Goal: Information Seeking & Learning: Learn about a topic

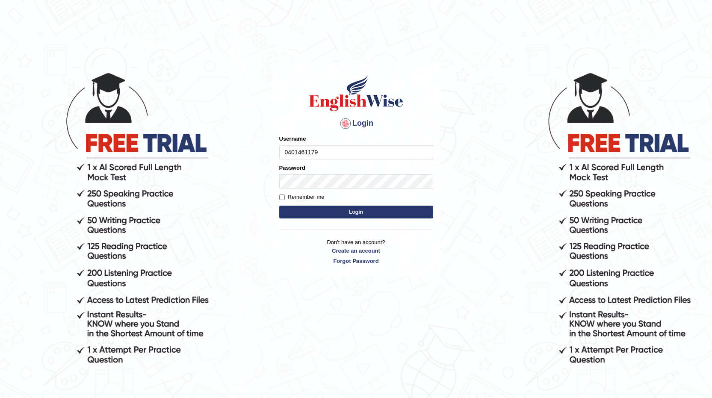
type input "0401461179"
click at [407, 212] on button "Login" at bounding box center [356, 212] width 154 height 13
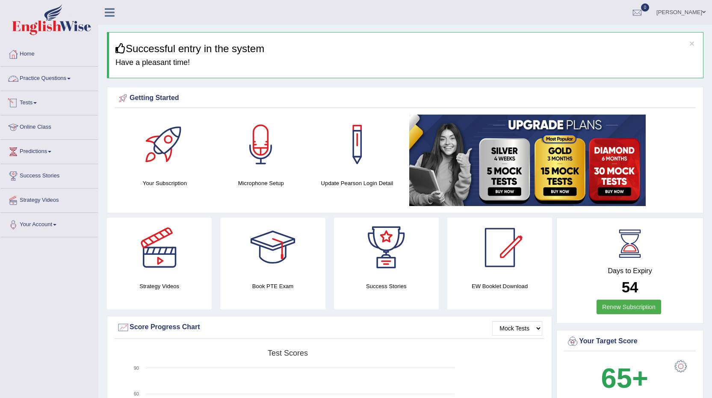
click at [48, 83] on link "Practice Questions" at bounding box center [48, 77] width 97 height 21
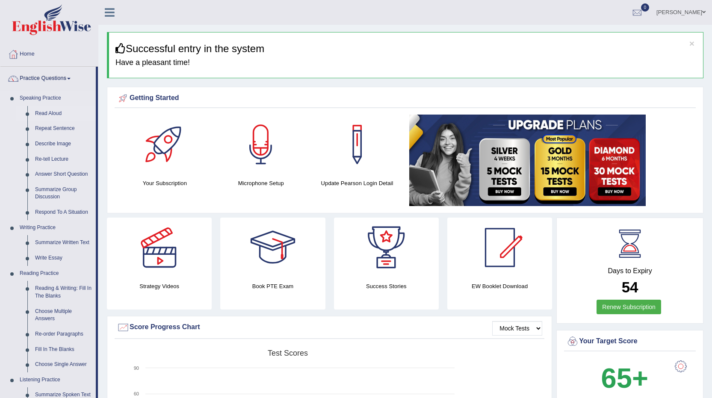
click at [57, 111] on link "Read Aloud" at bounding box center [63, 113] width 65 height 15
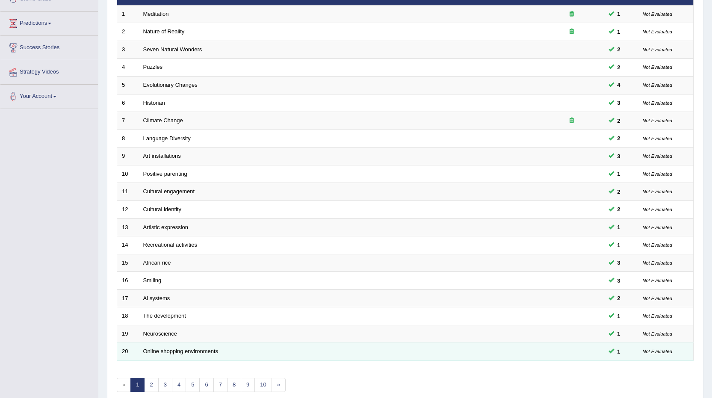
scroll to position [168, 0]
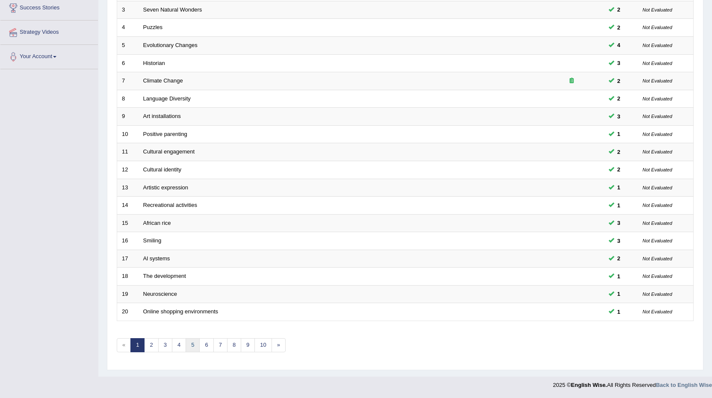
click at [192, 345] on link "5" at bounding box center [192, 345] width 14 height 14
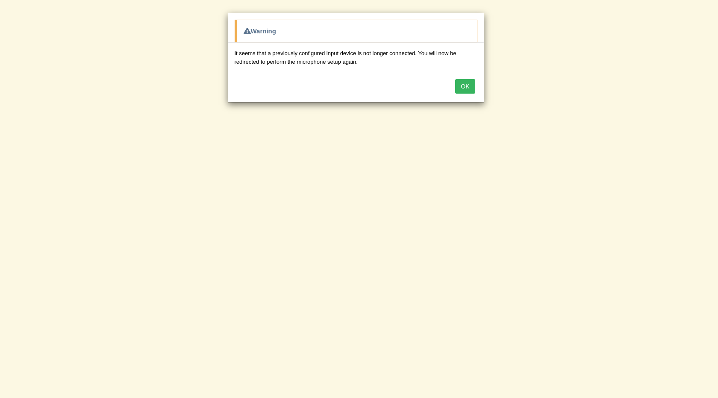
click at [465, 88] on button "OK" at bounding box center [465, 86] width 20 height 15
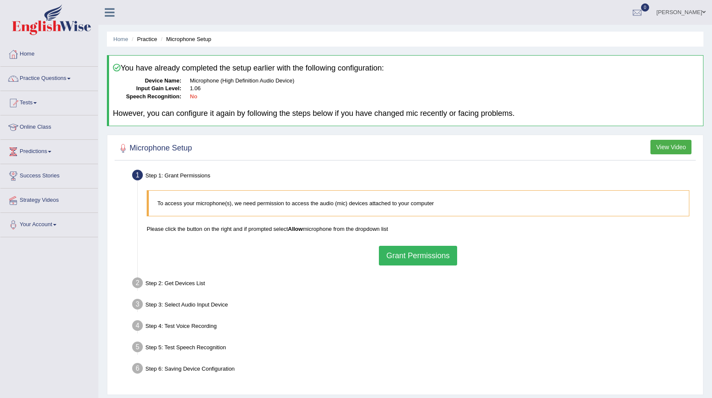
click at [424, 256] on button "Grant Permissions" at bounding box center [418, 256] width 78 height 20
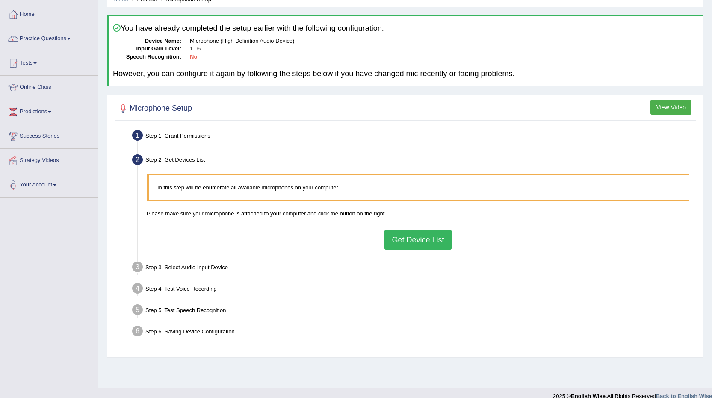
scroll to position [43, 0]
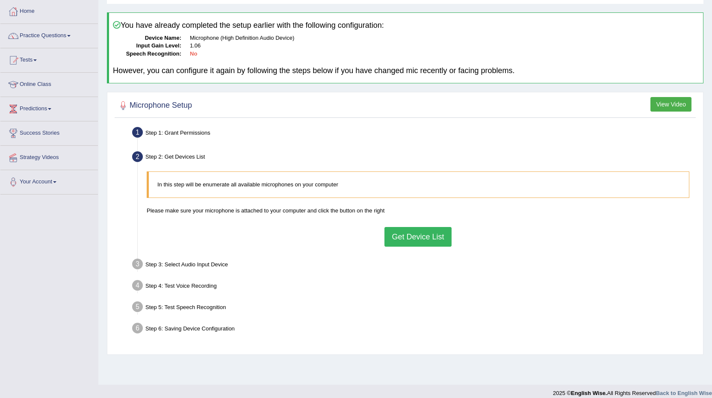
click at [414, 237] on button "Get Device List" at bounding box center [417, 237] width 67 height 20
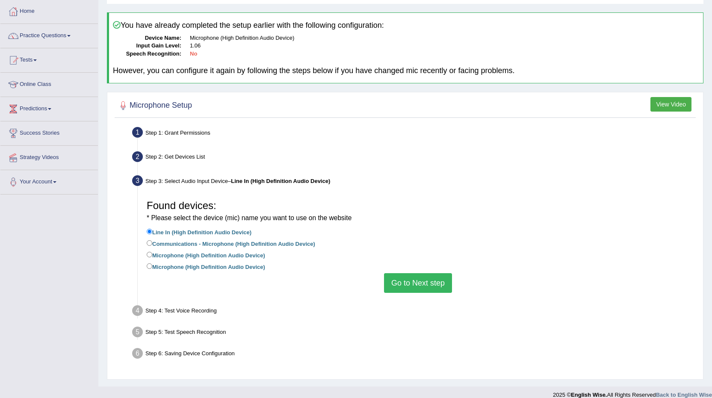
click at [412, 278] on button "Go to Next step" at bounding box center [418, 283] width 68 height 20
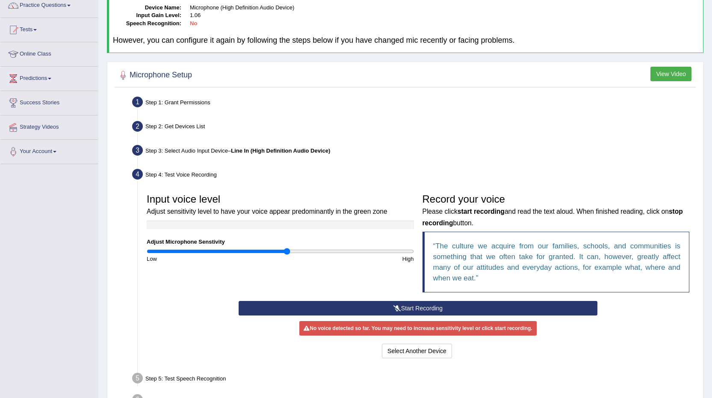
scroll to position [85, 0]
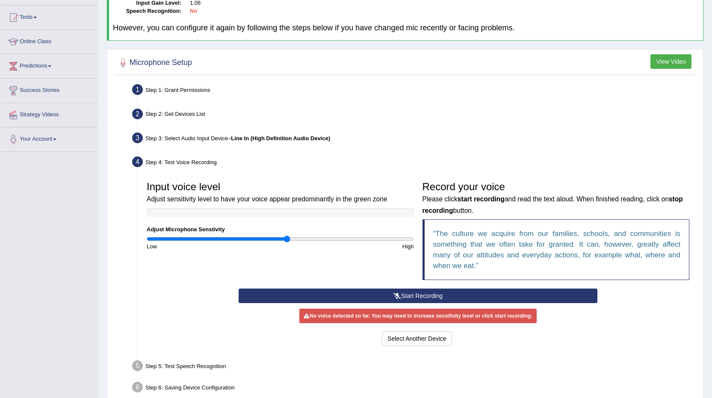
click at [413, 293] on button "Start Recording" at bounding box center [417, 295] width 359 height 15
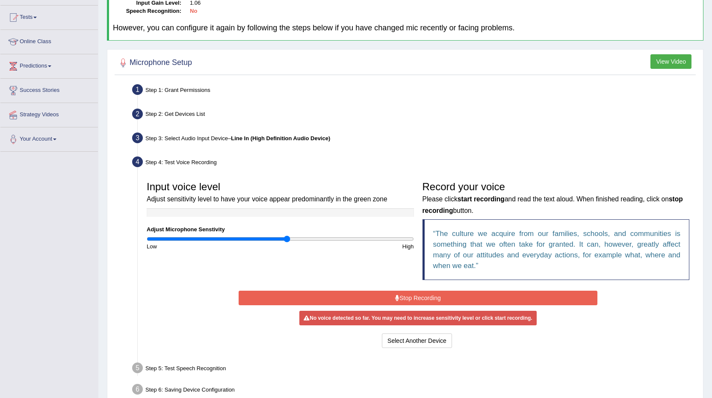
click at [447, 292] on button "Stop Recording" at bounding box center [417, 298] width 359 height 15
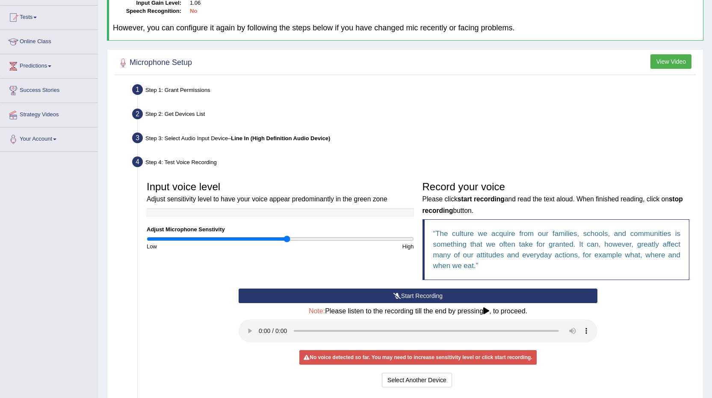
click at [409, 295] on button "Start Recording" at bounding box center [417, 295] width 359 height 15
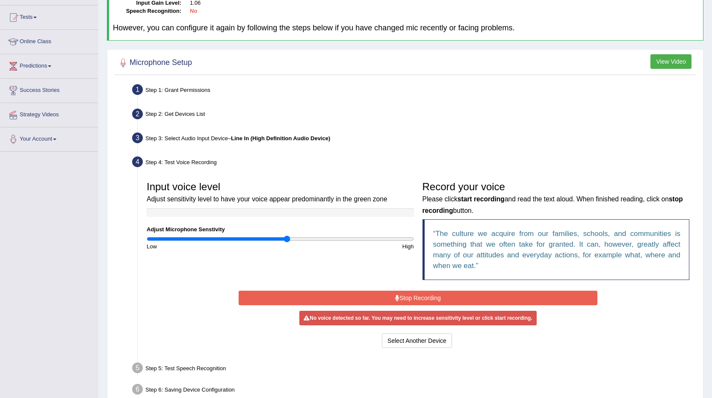
click at [424, 293] on button "Stop Recording" at bounding box center [417, 298] width 359 height 15
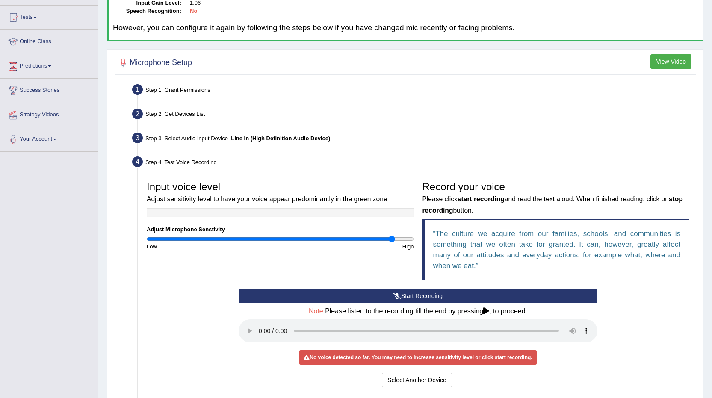
drag, startPoint x: 285, startPoint y: 240, endPoint x: 392, endPoint y: 241, distance: 106.4
type input "1.86"
click at [392, 241] on input "range" at bounding box center [280, 238] width 267 height 7
click at [409, 294] on button "Start Recording" at bounding box center [417, 295] width 359 height 15
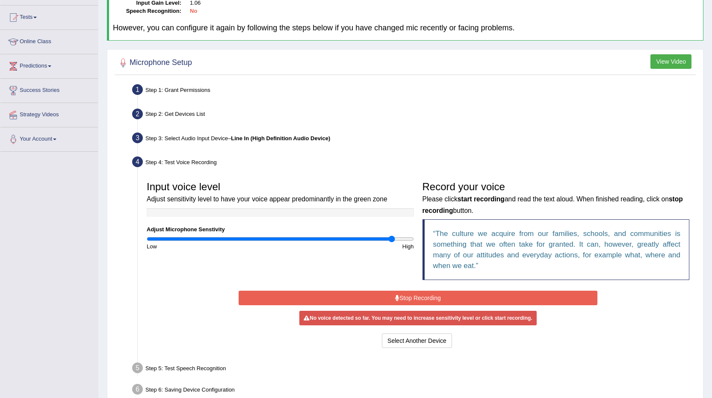
click at [409, 294] on button "Stop Recording" at bounding box center [417, 298] width 359 height 15
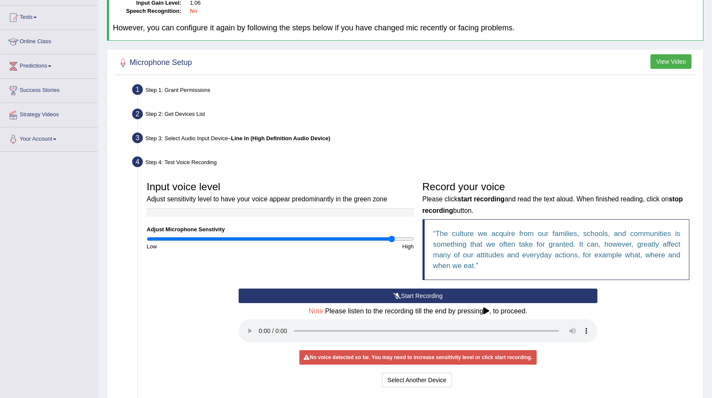
click at [378, 352] on div "No voice detected so far. You may need to increase sensitivity level or click s…" at bounding box center [417, 357] width 237 height 15
click at [438, 295] on button "Start Recording" at bounding box center [417, 295] width 359 height 15
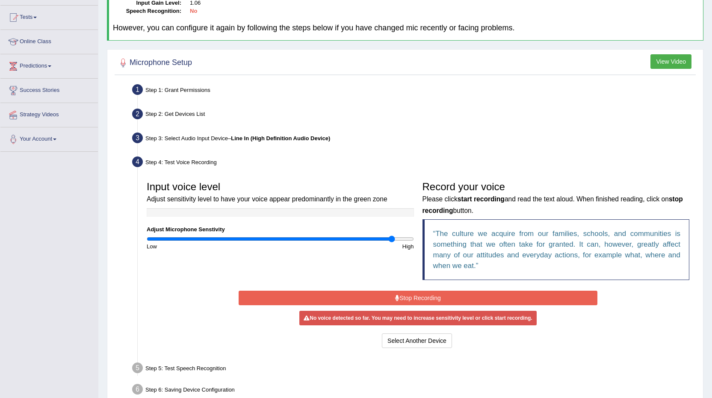
click at [451, 297] on button "Stop Recording" at bounding box center [417, 298] width 359 height 15
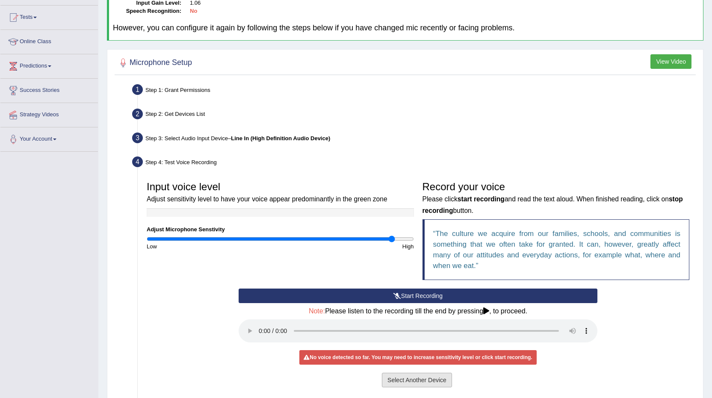
click at [424, 379] on button "Select Another Device" at bounding box center [417, 380] width 70 height 15
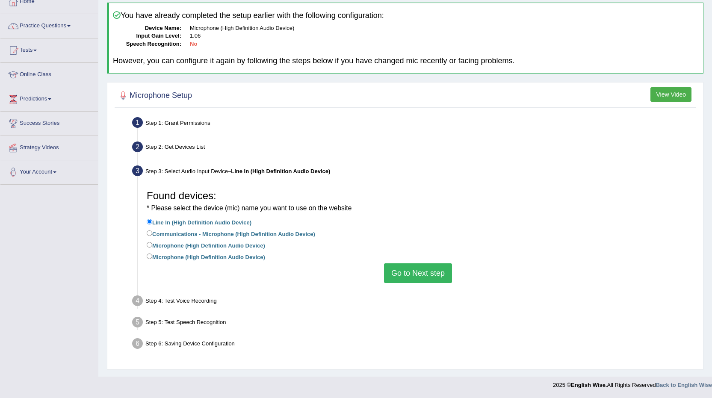
scroll to position [53, 0]
click at [150, 235] on input "Communications - Microphone (High Definition Audio Device)" at bounding box center [150, 233] width 6 height 6
radio input "true"
click at [408, 276] on button "Go to Next step" at bounding box center [418, 273] width 68 height 20
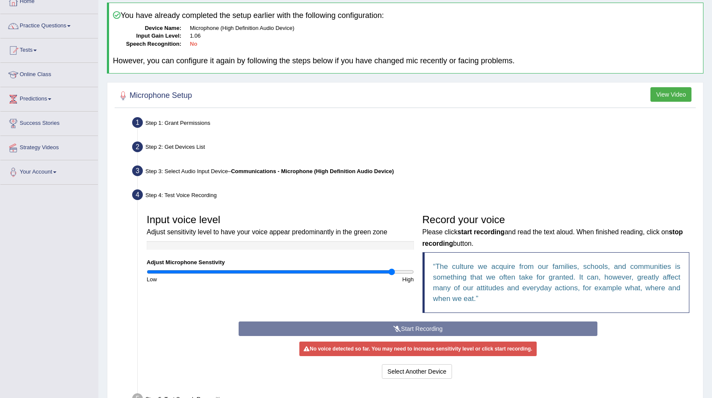
click at [285, 275] on div "High" at bounding box center [349, 279] width 138 height 8
type input "1.06"
click at [286, 273] on input "range" at bounding box center [280, 271] width 267 height 7
click at [369, 327] on div "Start Recording Stop Recording Note: Please listen to the recording till the en…" at bounding box center [417, 350] width 367 height 59
click at [444, 329] on div "Start Recording Stop Recording Note: Please listen to the recording till the en…" at bounding box center [417, 350] width 367 height 59
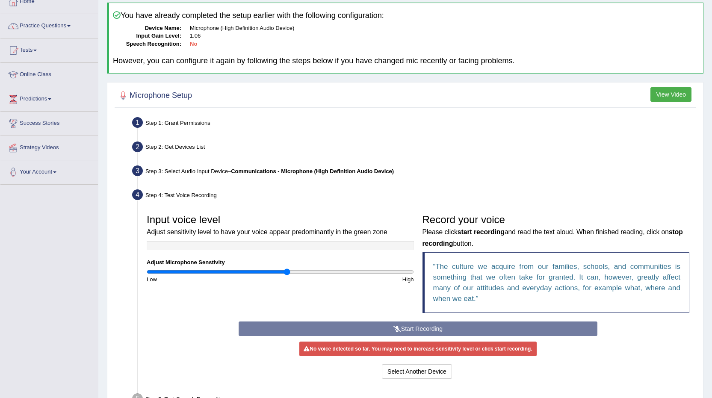
click at [412, 328] on div "Start Recording Stop Recording Note: Please listen to the recording till the en…" at bounding box center [417, 350] width 367 height 59
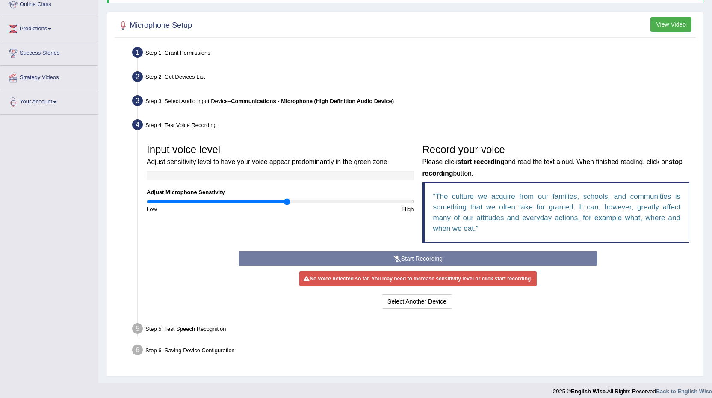
scroll to position [129, 0]
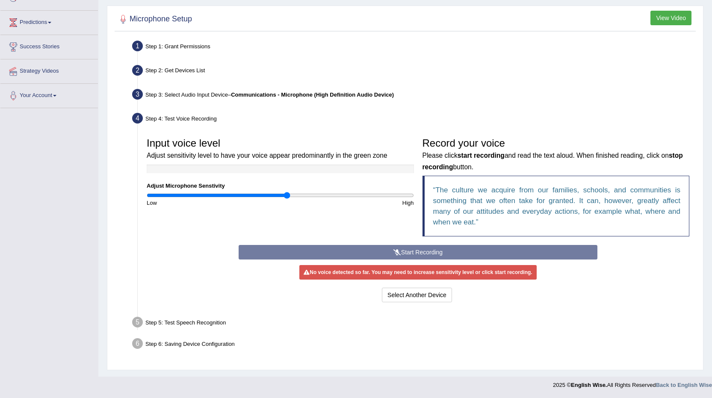
click at [364, 274] on div "No voice detected so far. You may need to increase sensitivity level or click s…" at bounding box center [417, 272] width 237 height 15
click at [394, 250] on div "Start Recording Stop Recording Note: Please listen to the recording till the en…" at bounding box center [417, 274] width 367 height 59
click at [421, 293] on button "Select Another Device" at bounding box center [417, 295] width 70 height 15
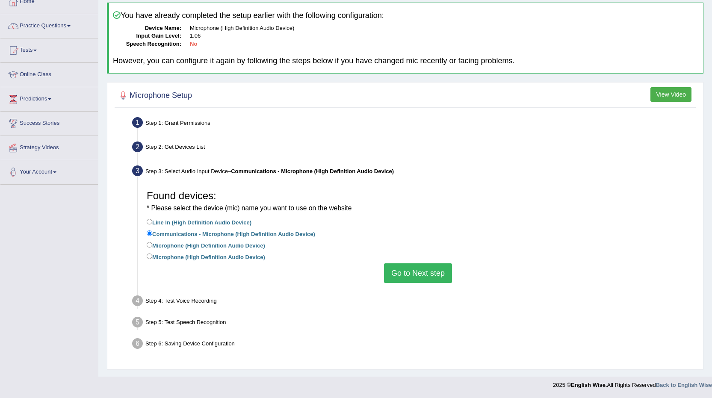
scroll to position [53, 0]
click at [185, 224] on label "Line In (High Definition Audio Device)" at bounding box center [199, 221] width 105 height 9
click at [152, 224] on input "Line In (High Definition Audio Device)" at bounding box center [150, 222] width 6 height 6
radio input "true"
click at [196, 245] on label "Microphone (High Definition Audio Device)" at bounding box center [206, 244] width 118 height 9
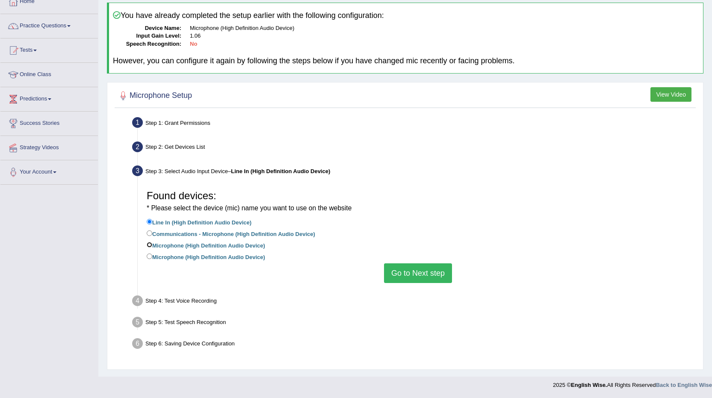
click at [152, 245] on input "Microphone (High Definition Audio Device)" at bounding box center [150, 245] width 6 height 6
radio input "true"
click at [404, 272] on button "Go to Next step" at bounding box center [418, 273] width 68 height 20
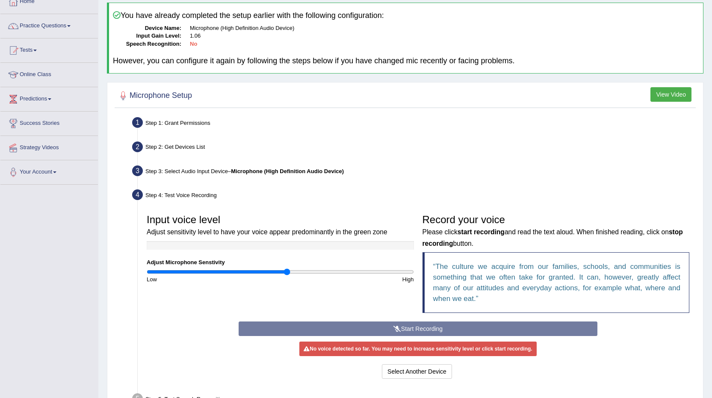
click at [463, 326] on div "Start Recording Stop Recording Note: Please listen to the recording till the en…" at bounding box center [417, 350] width 367 height 59
click at [285, 172] on b "Microphone (High Definition Audio Device)" at bounding box center [287, 171] width 113 height 6
click at [445, 325] on div "Start Recording Stop Recording Note: Please listen to the recording till the en…" at bounding box center [417, 350] width 367 height 59
click at [400, 372] on button "Select Another Device" at bounding box center [417, 371] width 70 height 15
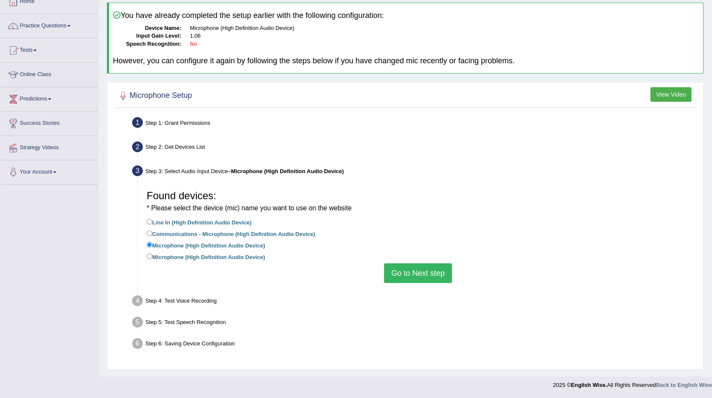
click at [224, 221] on label "Line In (High Definition Audio Device)" at bounding box center [199, 221] width 105 height 9
click at [152, 221] on input "Line In (High Definition Audio Device)" at bounding box center [150, 222] width 6 height 6
radio input "true"
click at [444, 271] on button "Go to Next step" at bounding box center [418, 273] width 68 height 20
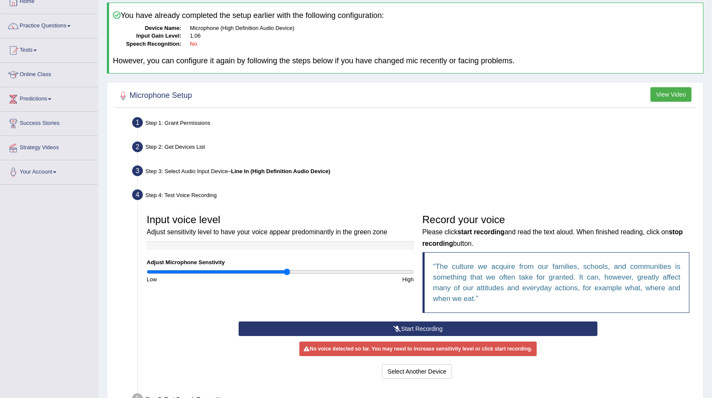
click at [442, 327] on button "Start Recording" at bounding box center [417, 328] width 359 height 15
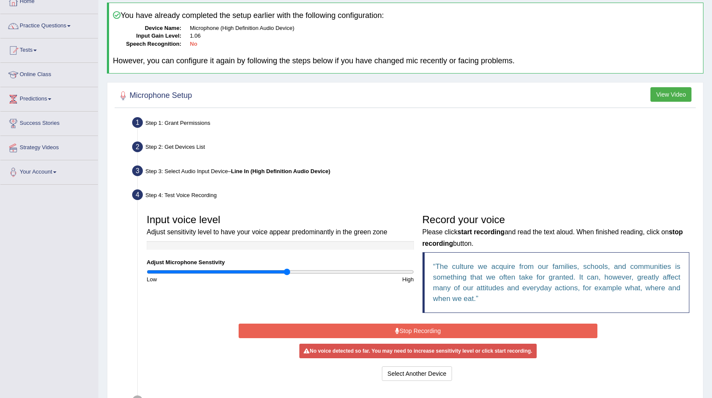
click at [468, 330] on button "Stop Recording" at bounding box center [417, 331] width 359 height 15
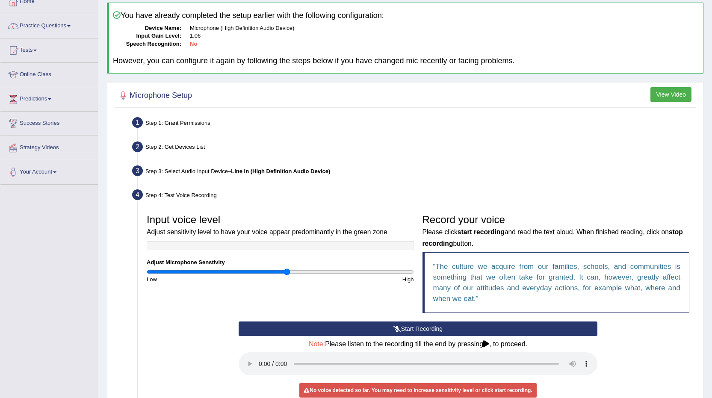
scroll to position [95, 0]
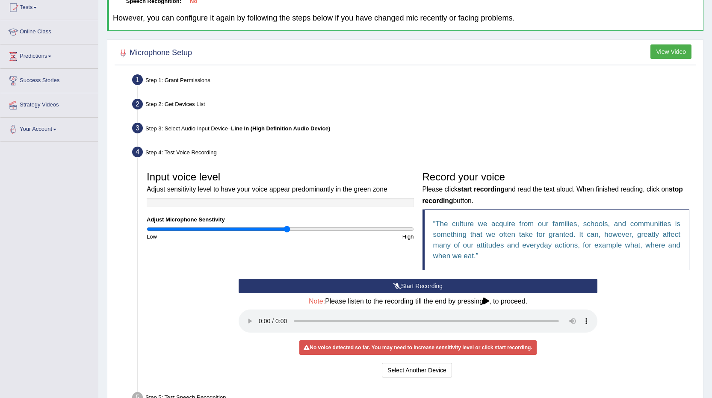
click at [419, 348] on div "No voice detected so far. You may need to increase sensitivity level or click s…" at bounding box center [417, 347] width 237 height 15
drag, startPoint x: 286, startPoint y: 231, endPoint x: 456, endPoint y: 250, distance: 170.7
type input "2"
click at [414, 232] on input "range" at bounding box center [280, 229] width 267 height 7
click at [450, 283] on button "Start Recording" at bounding box center [417, 286] width 359 height 15
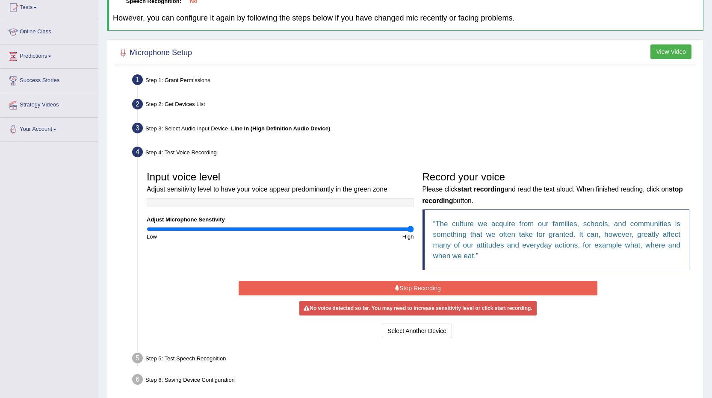
click at [444, 288] on button "Stop Recording" at bounding box center [417, 288] width 359 height 15
